Goal: Task Accomplishment & Management: Use online tool/utility

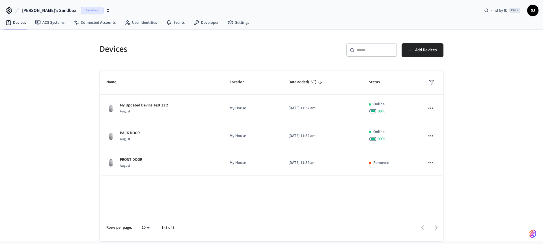
click at [46, 11] on span "[PERSON_NAME]'s Sandbox" at bounding box center [49, 10] width 54 height 7
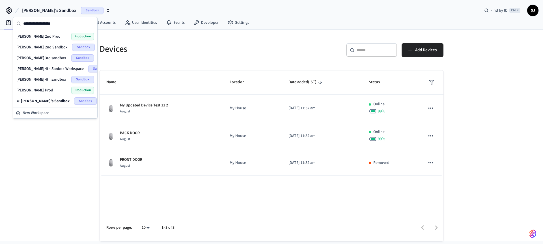
click at [49, 81] on span "[PERSON_NAME] 4th sandbox" at bounding box center [41, 80] width 50 height 6
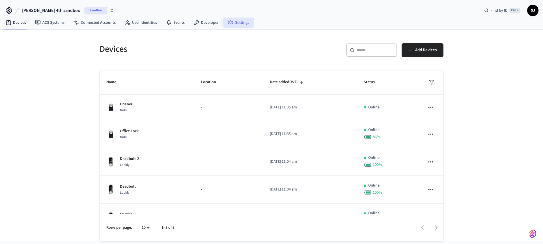
click at [239, 26] on link "Settings" at bounding box center [238, 23] width 31 height 10
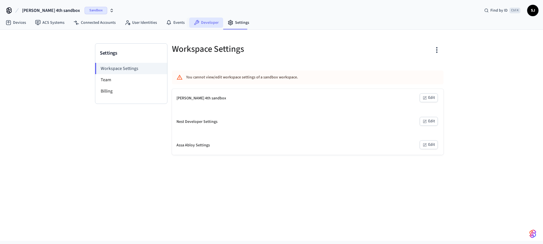
click at [203, 22] on link "Developer" at bounding box center [206, 23] width 34 height 10
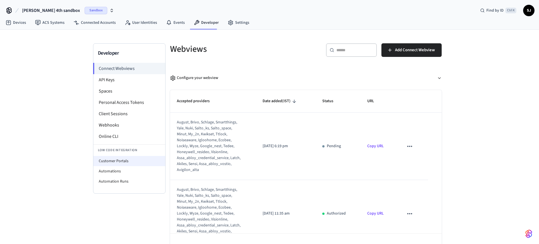
click at [109, 162] on li "Customer Portals" at bounding box center [129, 161] width 72 height 10
select select "**********"
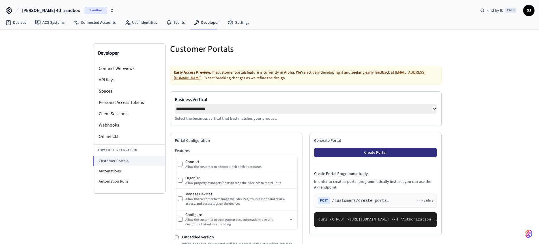
click at [376, 156] on button "Create Portal" at bounding box center [375, 152] width 123 height 9
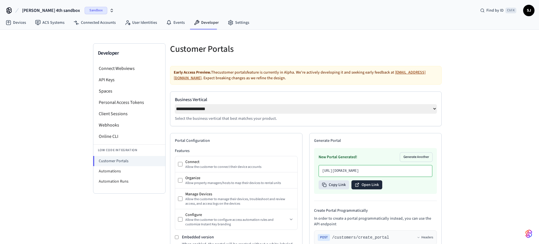
click at [363, 189] on button "Open Link" at bounding box center [366, 184] width 31 height 9
